Goal: Transaction & Acquisition: Purchase product/service

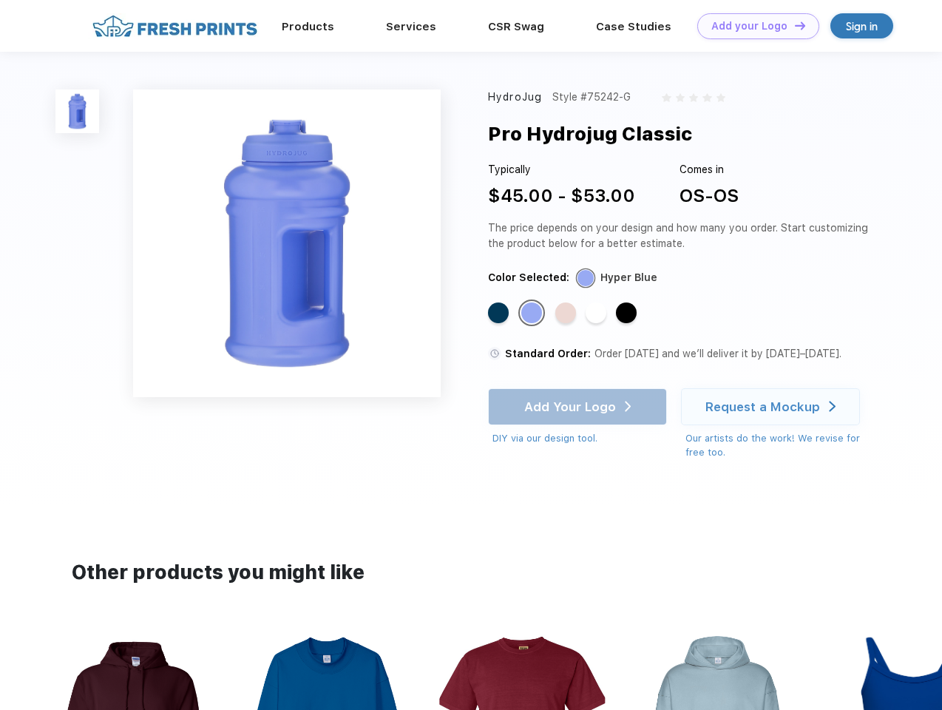
click at [753, 26] on link "Add your Logo Design Tool" at bounding box center [758, 26] width 122 height 26
click at [0, 0] on div "Design Tool" at bounding box center [0, 0] width 0 height 0
click at [794, 25] on link "Add your Logo Design Tool" at bounding box center [758, 26] width 122 height 26
click at [78, 111] on img at bounding box center [77, 111] width 44 height 44
click at [500, 314] on div "Standard Color" at bounding box center [498, 313] width 21 height 21
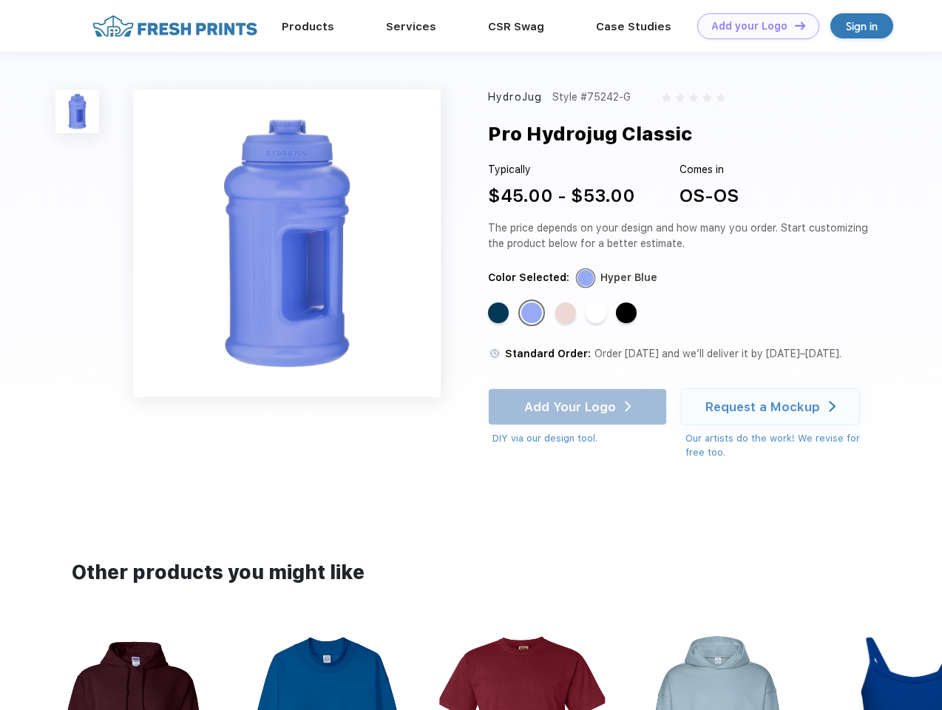
click at [533, 314] on div "Standard Color" at bounding box center [531, 313] width 21 height 21
click at [567, 314] on div "Standard Color" at bounding box center [565, 313] width 21 height 21
click at [598, 314] on div "Standard Color" at bounding box center [596, 313] width 21 height 21
click at [628, 314] on div "Standard Color" at bounding box center [626, 313] width 21 height 21
click at [579, 407] on div "Add Your Logo DIY via our design tool. Ah shoot! This product isn't up in our d…" at bounding box center [577, 417] width 179 height 58
